Goal: Use online tool/utility

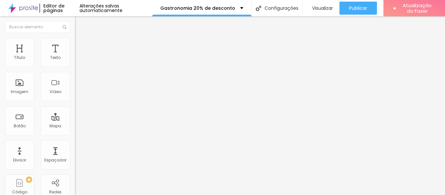
click at [75, 44] on li "Avançado" at bounding box center [112, 47] width 75 height 7
type input "290"
type input "291"
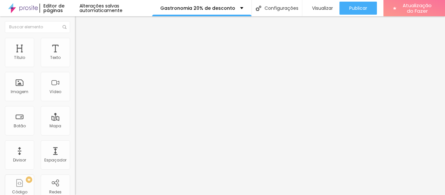
type input "291"
type input "155"
type input "0"
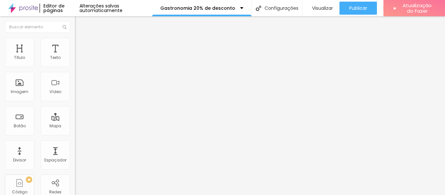
drag, startPoint x: 30, startPoint y: 77, endPoint x: 0, endPoint y: 74, distance: 29.8
type input "0"
type input "15"
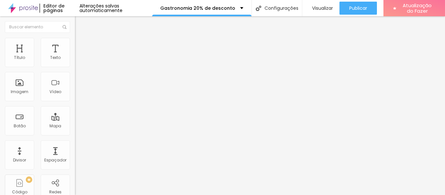
type input "10"
type input "5"
type input "0"
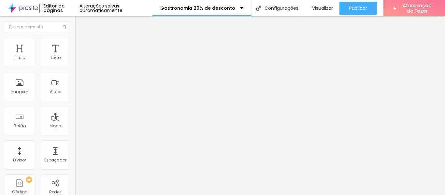
type input "0"
type input "10"
type input "15"
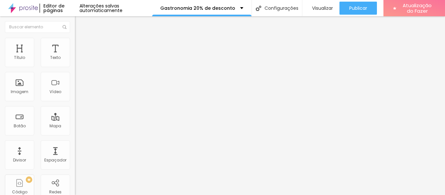
type input "20"
type input "25"
type input "30"
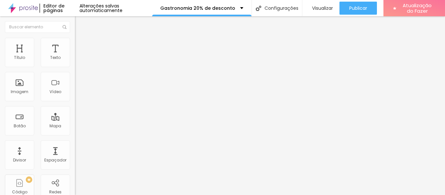
type input "30"
type input "25"
type input "20"
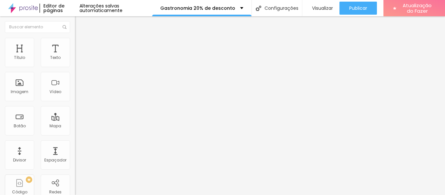
type input "15"
drag, startPoint x: 39, startPoint y: 64, endPoint x: 33, endPoint y: 64, distance: 5.9
type input "15"
click at [75, 126] on input "range" at bounding box center [96, 128] width 42 height 5
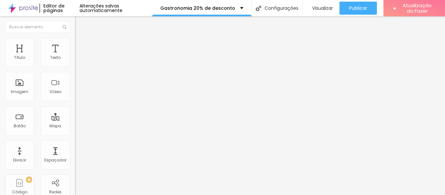
click at [75, 38] on li "Avançado" at bounding box center [112, 41] width 75 height 7
type input "3"
click at [75, 120] on input "range" at bounding box center [96, 122] width 42 height 5
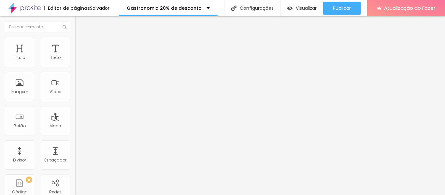
type input "0"
type input "3"
type input "9"
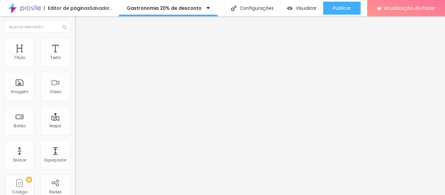
type input "9"
type input "10"
type input "12"
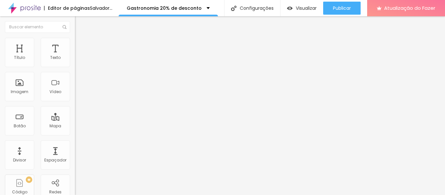
type input "13"
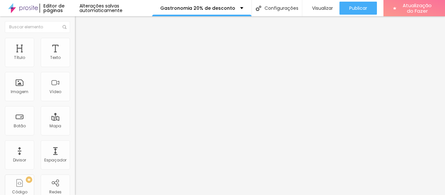
drag, startPoint x: 14, startPoint y: 64, endPoint x: 20, endPoint y: 63, distance: 5.5
click at [75, 120] on input "range" at bounding box center [96, 122] width 42 height 5
click at [75, 126] on input "13" at bounding box center [89, 129] width 28 height 7
type input "1"
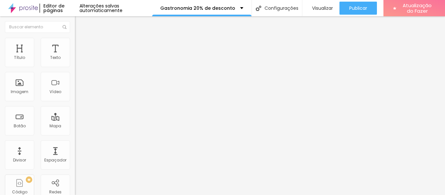
type input "1"
type input "11"
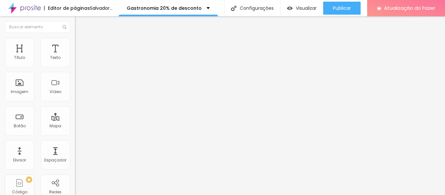
type input "11"
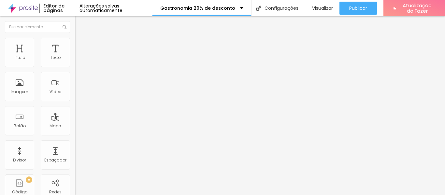
type input "100"
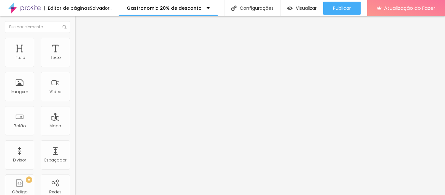
type input "1"
type input "11"
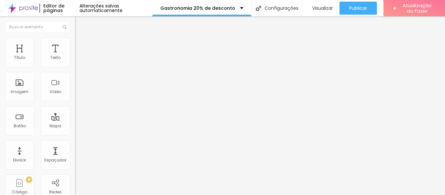
type input "11"
click at [75, 38] on img at bounding box center [78, 41] width 6 height 6
click at [18, 89] on div "Imagem" at bounding box center [19, 86] width 29 height 29
